Goal: Find specific page/section: Find specific page/section

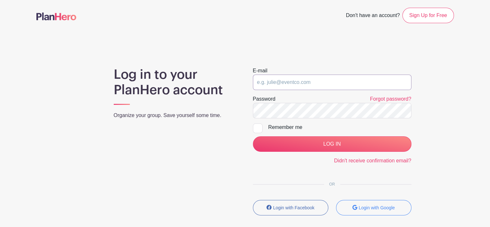
type input "[EMAIL_ADDRESS][PERSON_NAME][DOMAIN_NAME]"
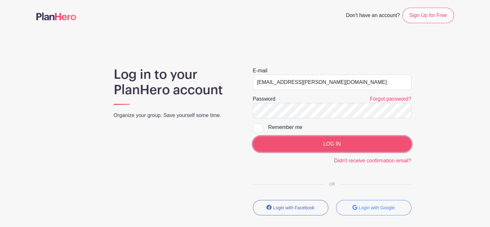
click at [312, 138] on input "LOG IN" at bounding box center [332, 144] width 159 height 15
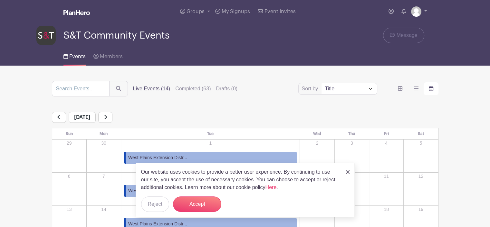
click at [346, 172] on img at bounding box center [348, 172] width 4 height 4
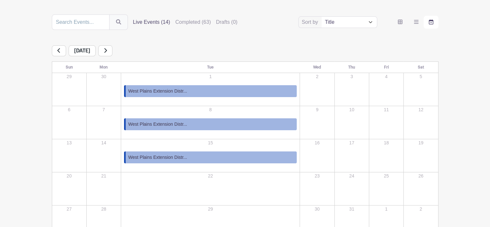
scroll to position [32, 0]
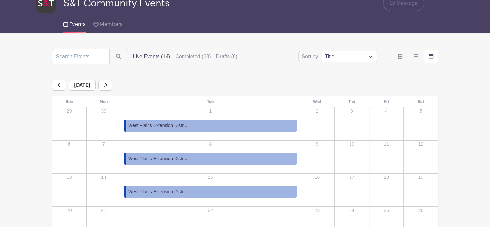
click at [107, 86] on icon at bounding box center [105, 84] width 3 height 5
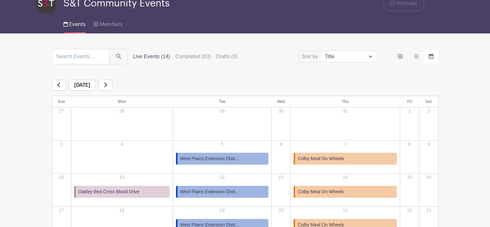
click at [112, 85] on div "[DATE]" at bounding box center [245, 85] width 387 height 11
click at [107, 87] on icon at bounding box center [105, 85] width 3 height 5
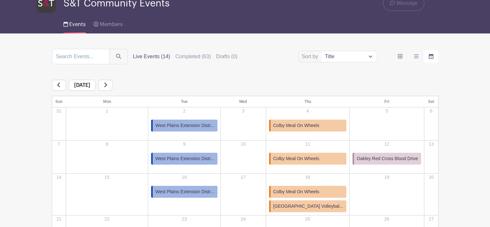
click at [112, 86] on link at bounding box center [105, 85] width 14 height 11
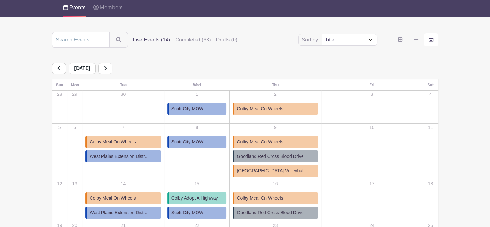
scroll to position [64, 0]
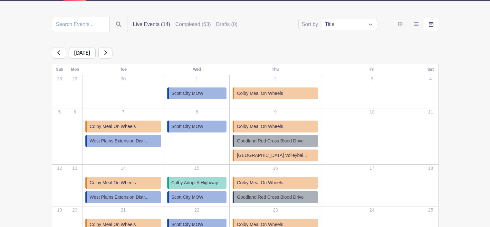
click at [107, 51] on icon at bounding box center [105, 52] width 3 height 5
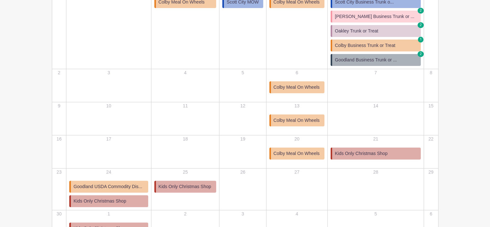
scroll to position [161, 0]
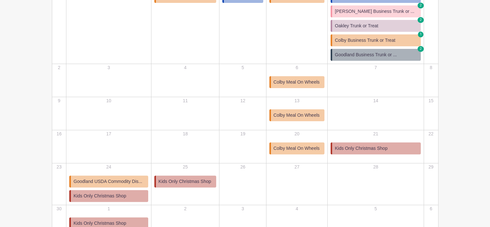
click at [298, 80] on span "Colby Meal On Wheels" at bounding box center [297, 82] width 46 height 7
